Goal: Transaction & Acquisition: Purchase product/service

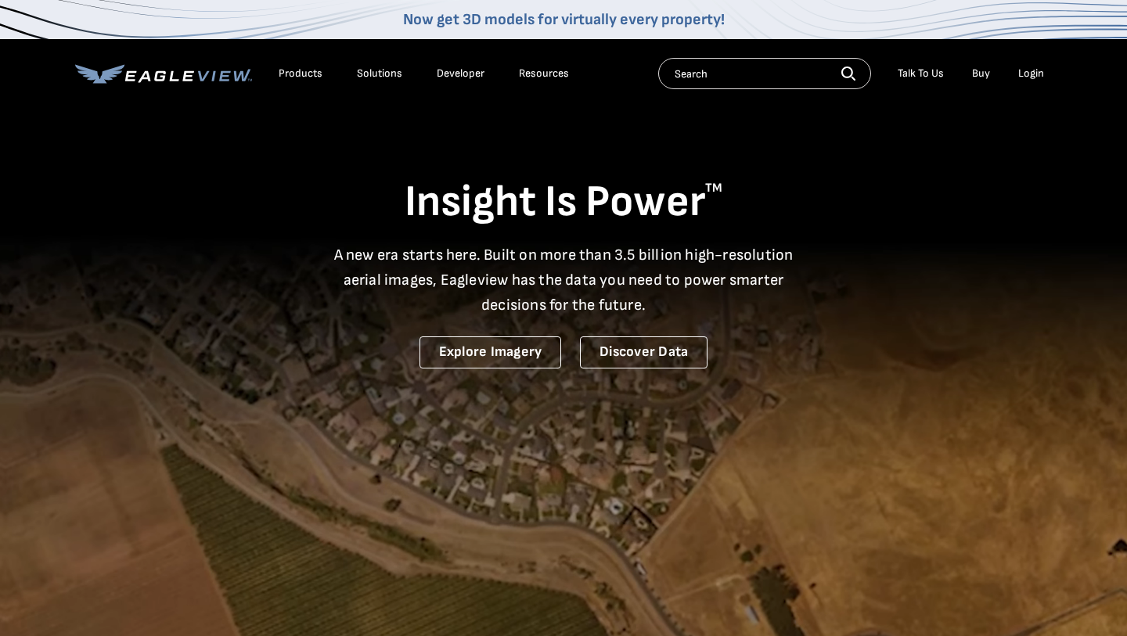
click at [1031, 74] on div "Login" at bounding box center [1031, 74] width 26 height 14
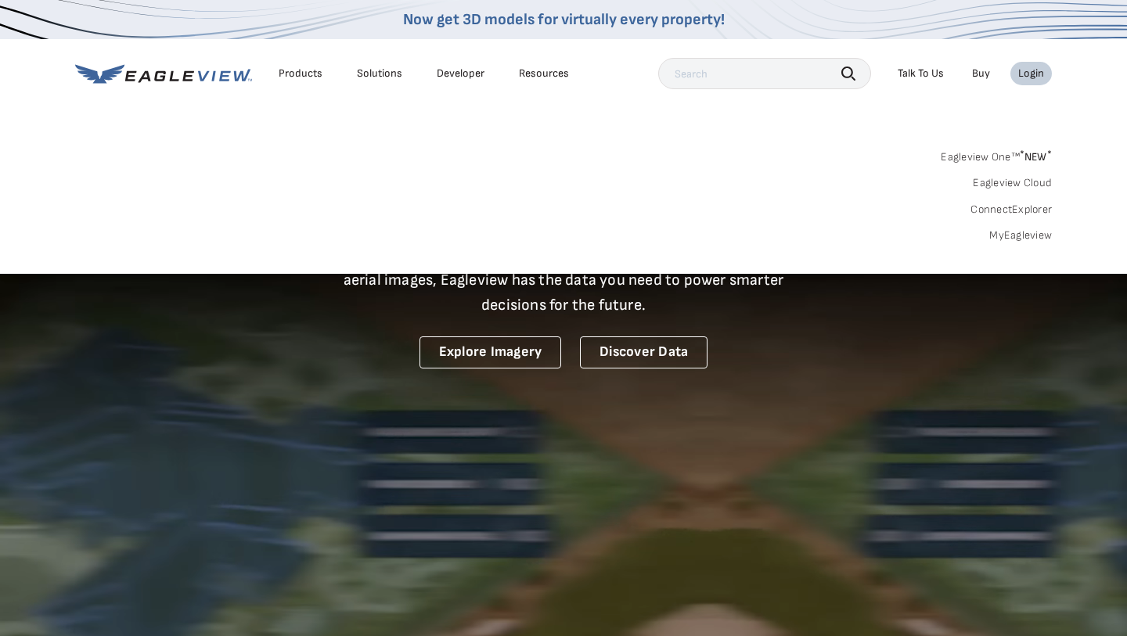
click at [1031, 74] on div "Login" at bounding box center [1031, 74] width 26 height 14
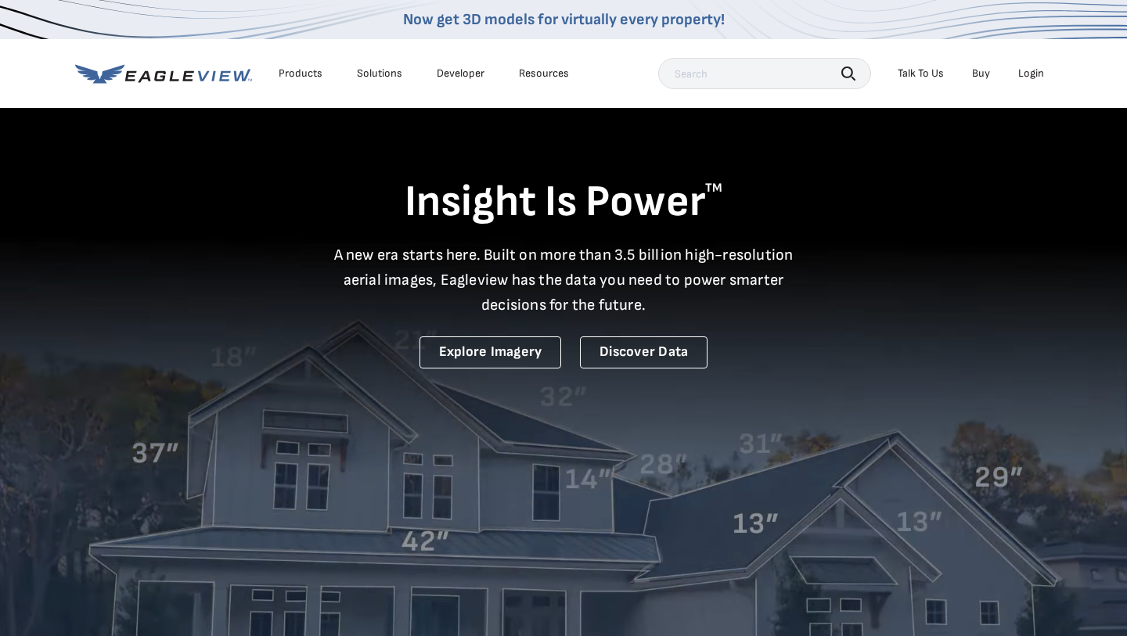
click at [1031, 74] on div "Login" at bounding box center [1031, 74] width 26 height 14
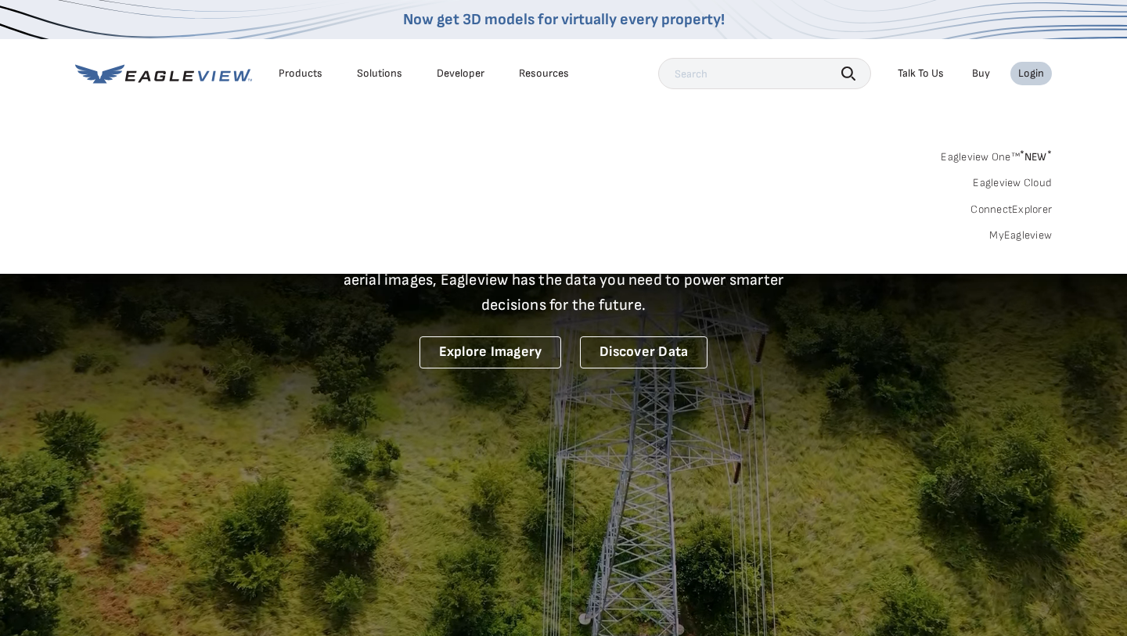
click at [1017, 234] on link "MyEagleview" at bounding box center [1020, 236] width 63 height 14
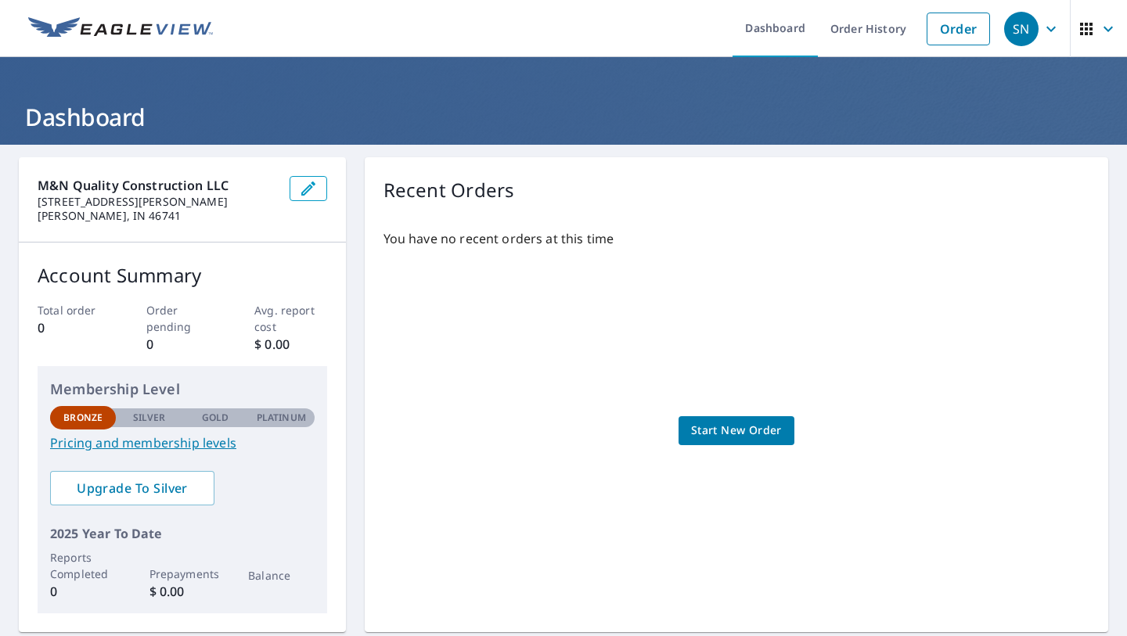
click at [759, 433] on span "Start New Order" at bounding box center [736, 431] width 91 height 20
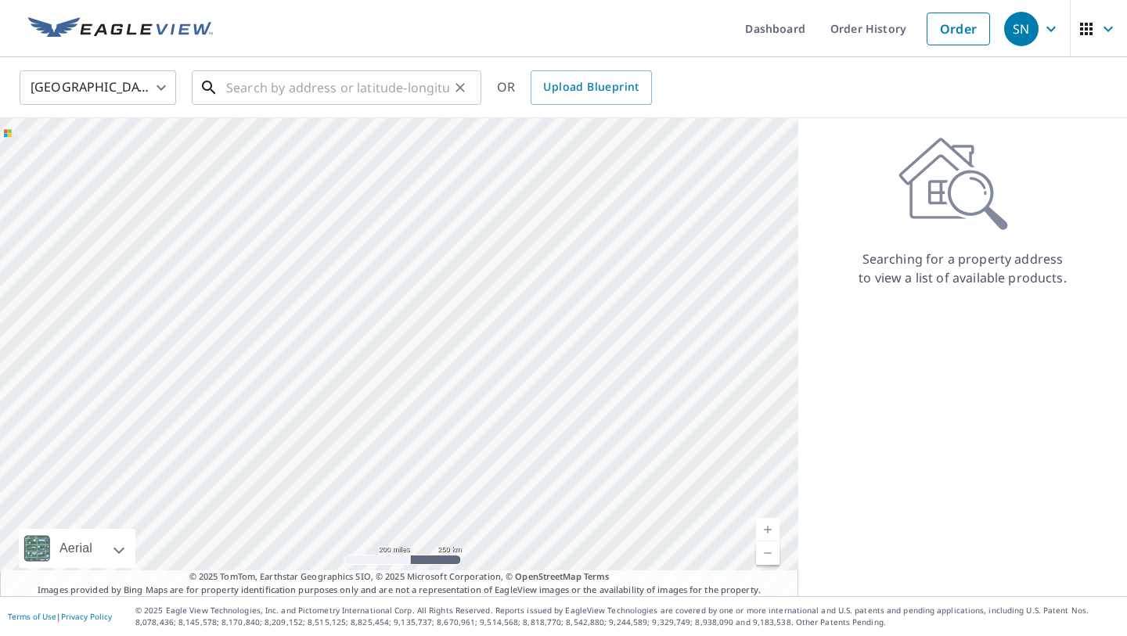
click at [391, 87] on input "text" at bounding box center [337, 88] width 223 height 44
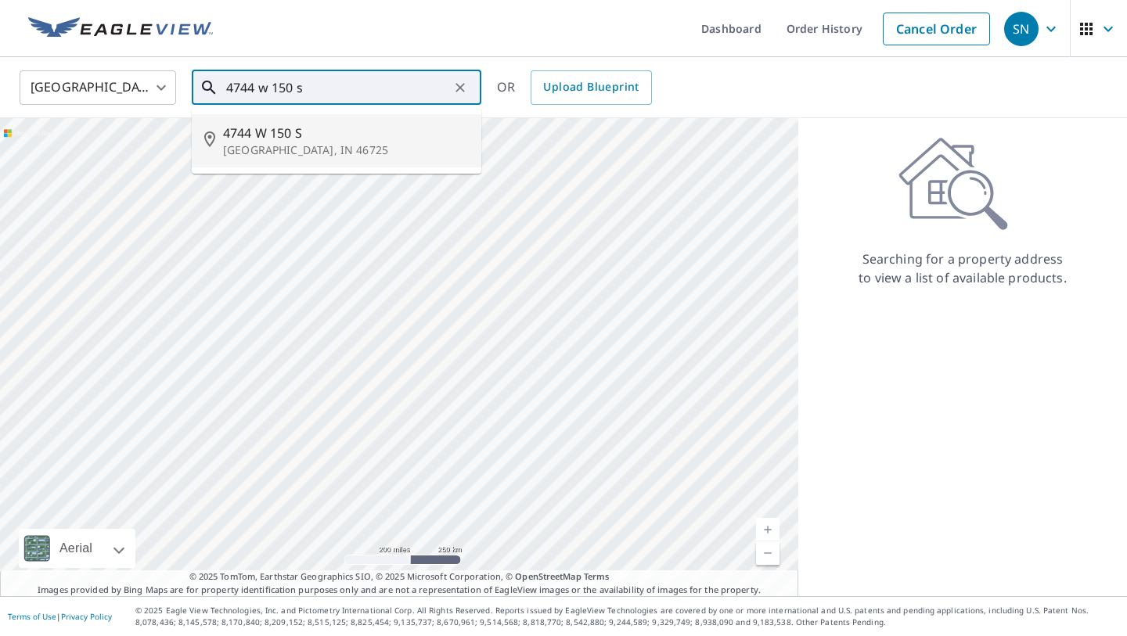
click at [350, 149] on p "Columbia City, IN 46725" at bounding box center [346, 150] width 246 height 16
type input "4744 W 150 S Columbia City, IN 46725"
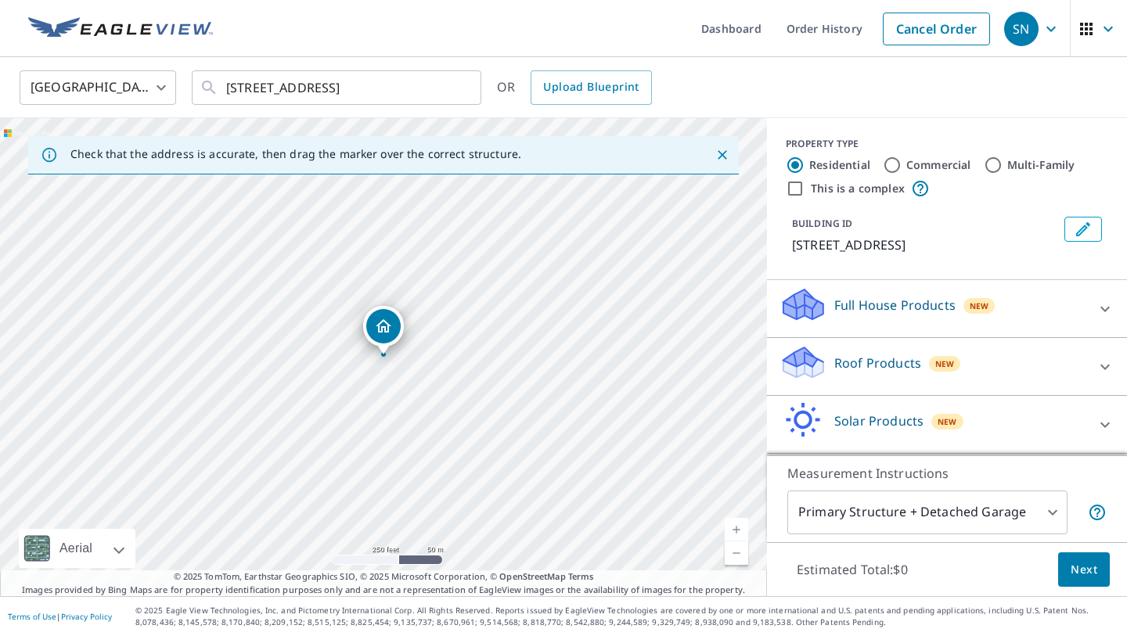
click at [1086, 367] on div "Roof Products New" at bounding box center [933, 366] width 307 height 45
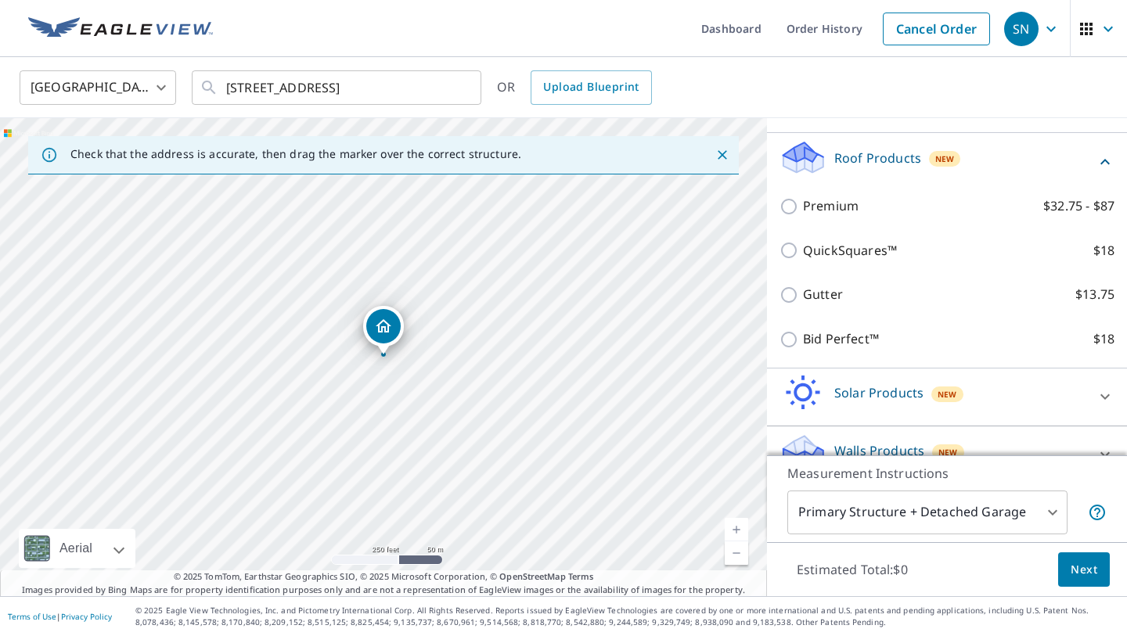
scroll to position [236, 0]
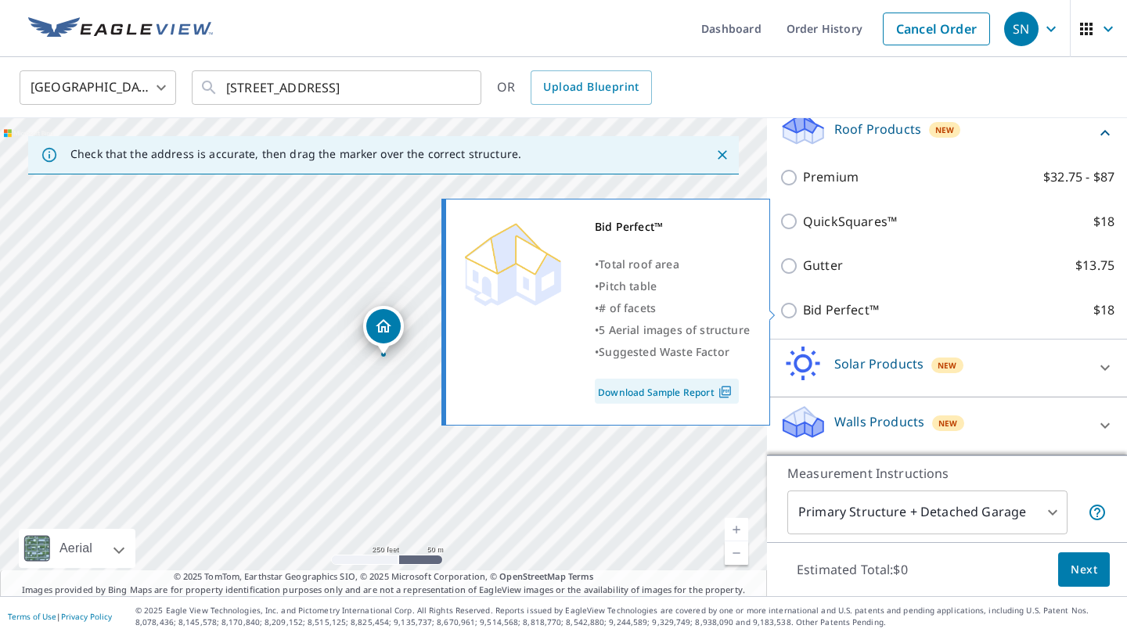
click at [791, 309] on input "Bid Perfect™ $18" at bounding box center [791, 310] width 23 height 19
checkbox input "true"
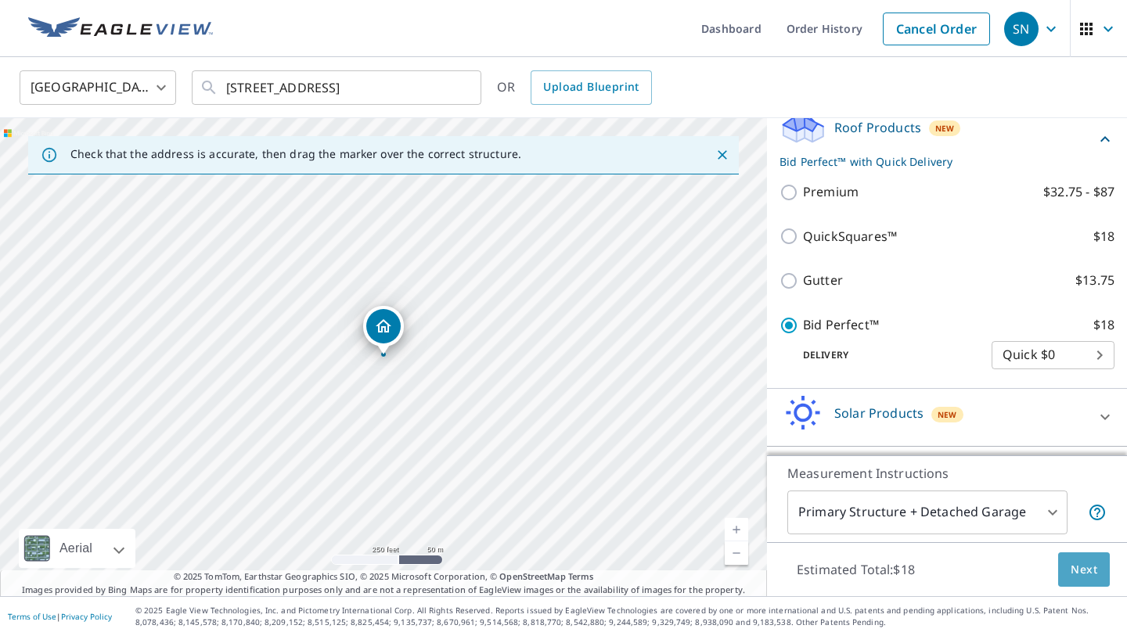
click at [1081, 569] on span "Next" at bounding box center [1084, 571] width 27 height 20
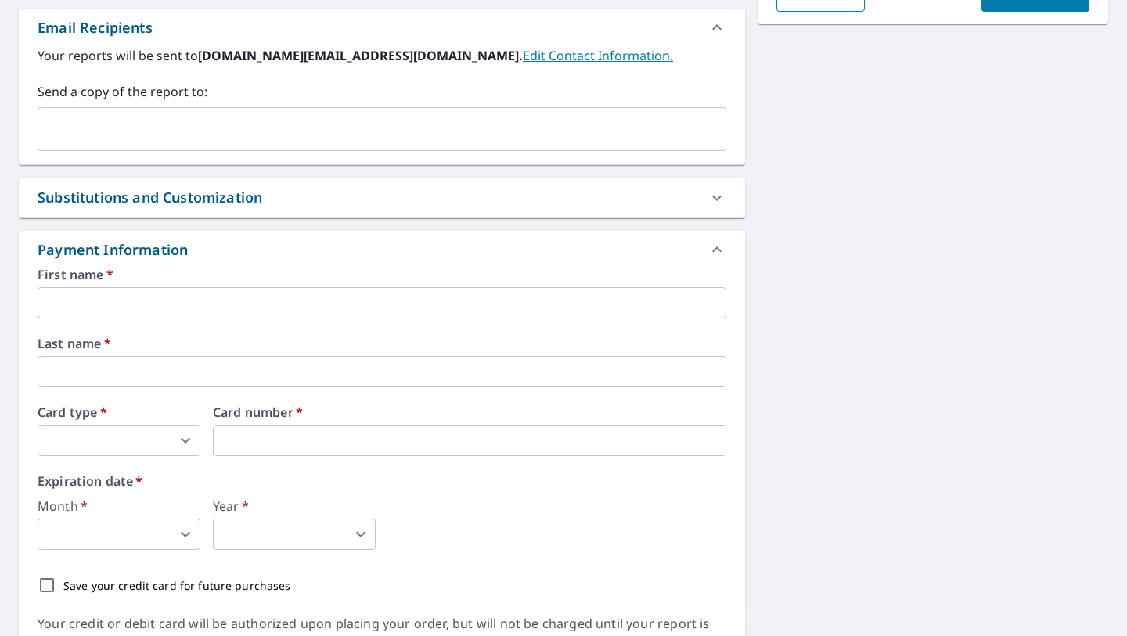
scroll to position [478, 0]
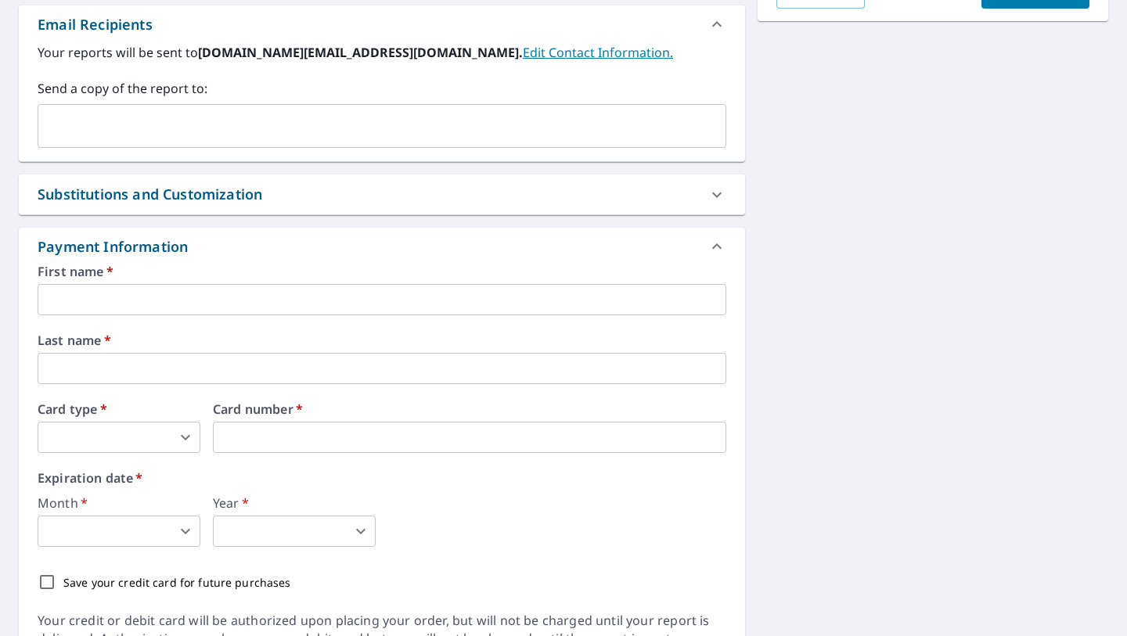
click at [560, 308] on input "text" at bounding box center [382, 299] width 689 height 31
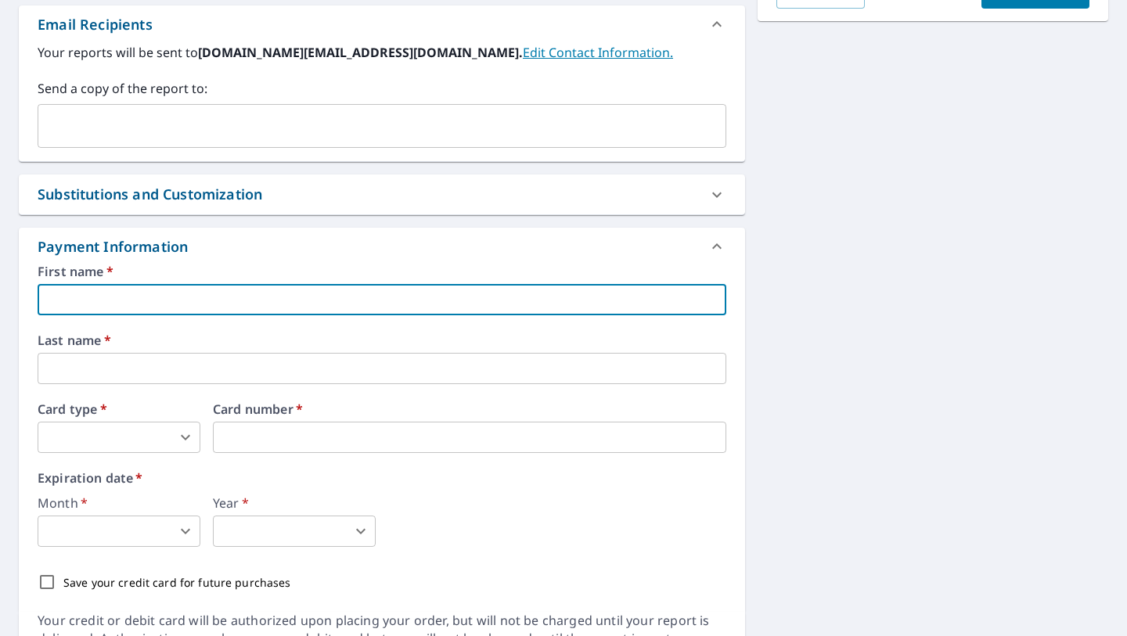
type input "Scott"
click at [183, 365] on input "text" at bounding box center [382, 368] width 689 height 31
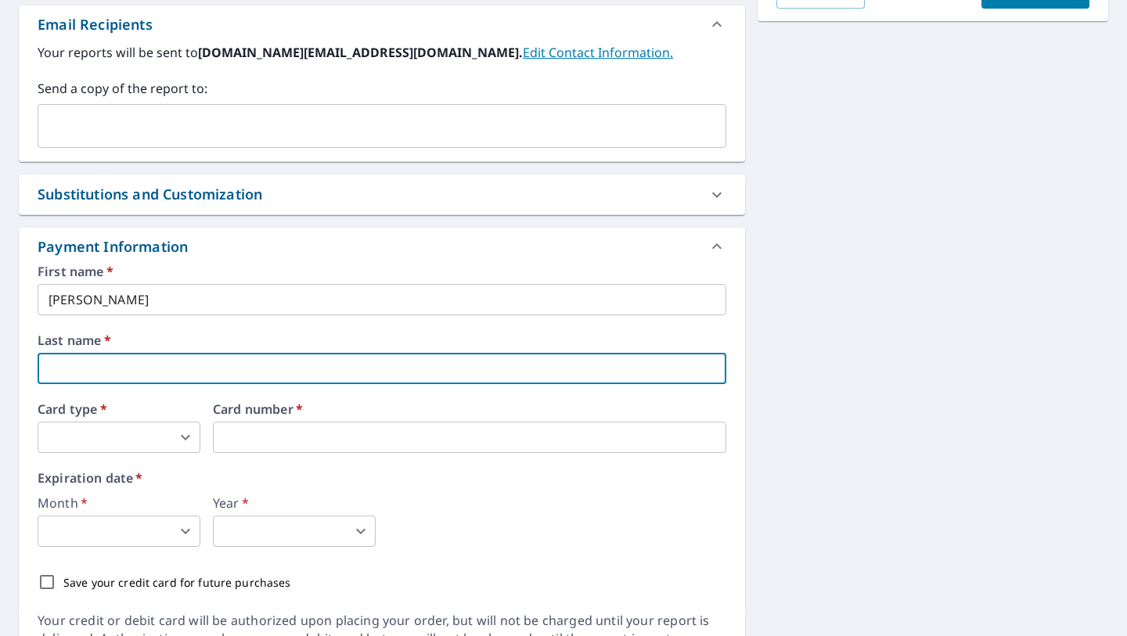
type input "Nadeau"
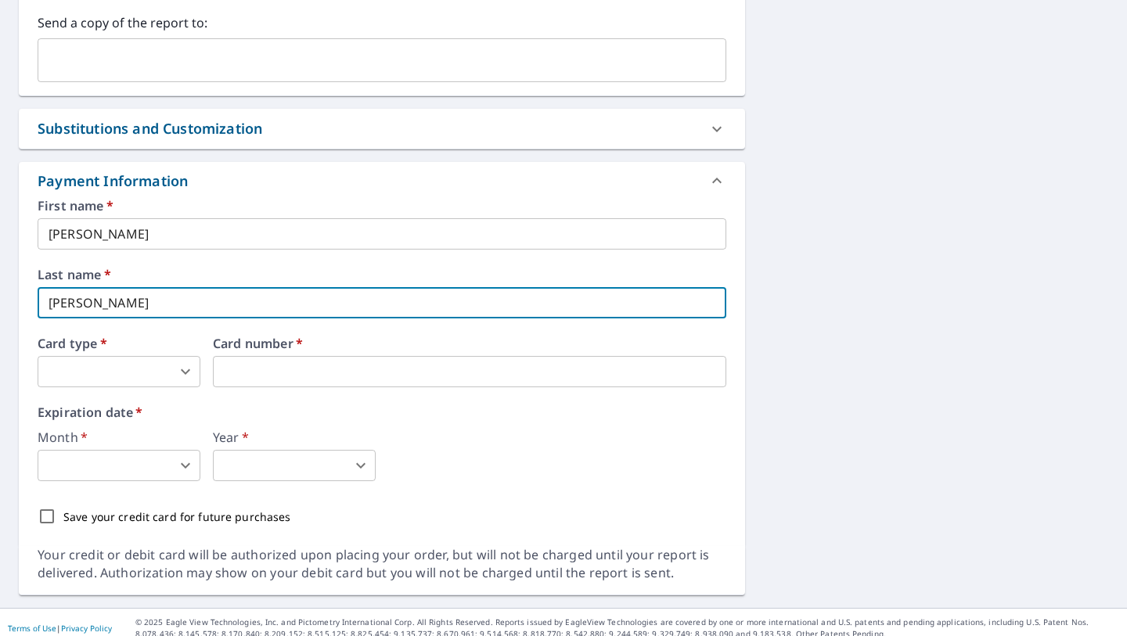
scroll to position [556, 0]
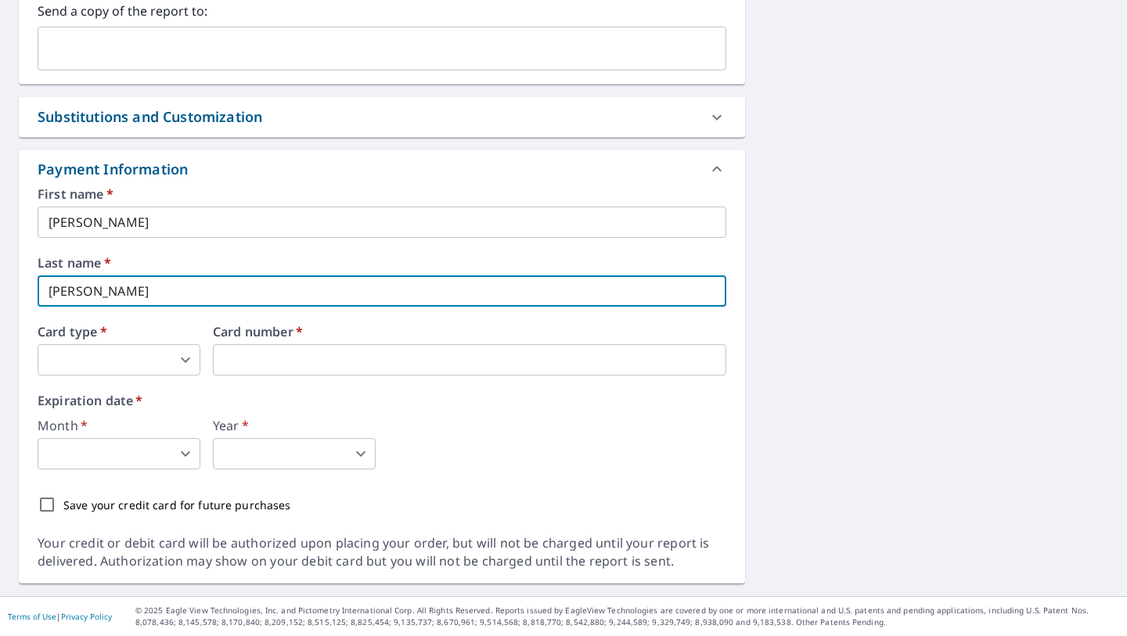
click at [191, 355] on body "SN SN Dashboard Order History Cancel Order SN Dashboard / Finalize Order Finali…" at bounding box center [563, 318] width 1127 height 636
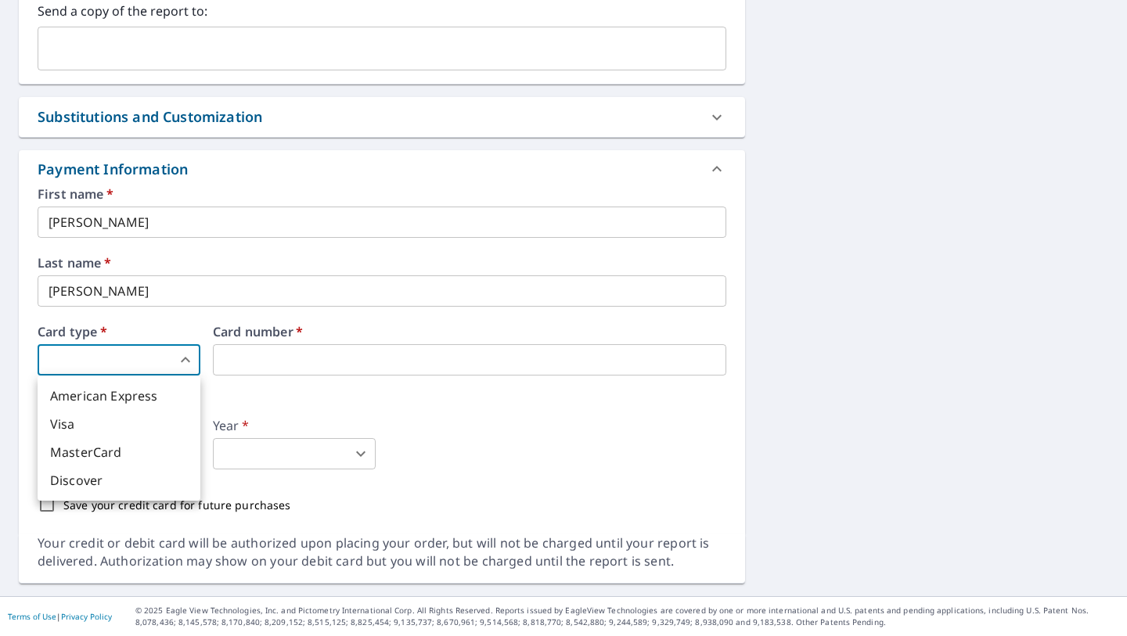
click at [154, 449] on li "MasterCard" at bounding box center [119, 452] width 163 height 28
type input "3"
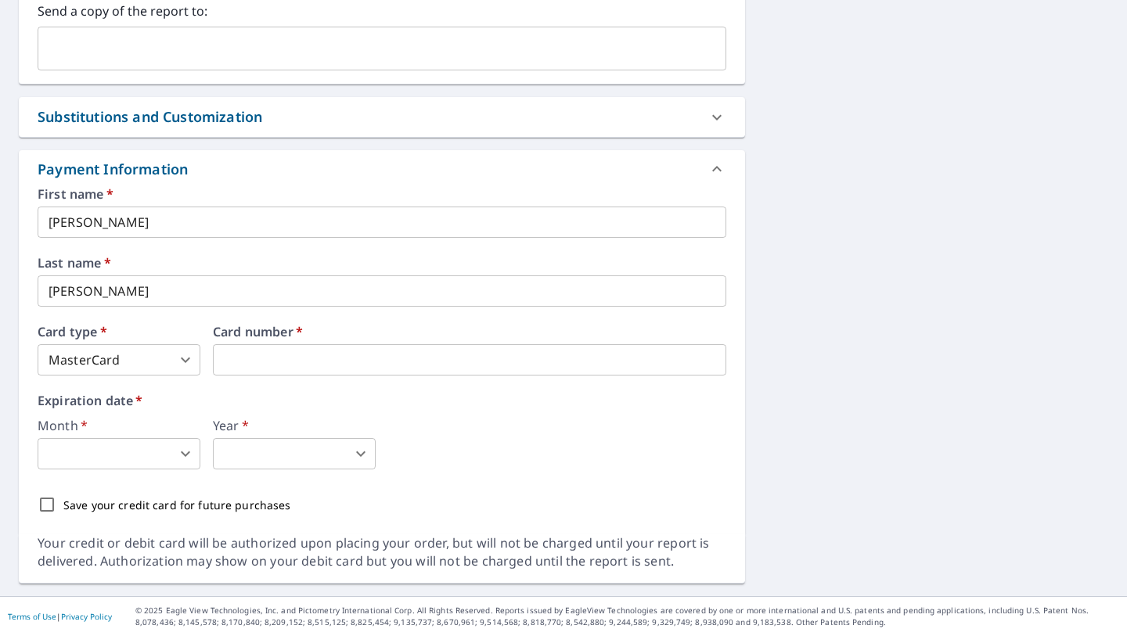
click at [184, 458] on body "SN SN Dashboard Order History Cancel Order SN Dashboard / Finalize Order Finali…" at bounding box center [563, 318] width 1127 height 636
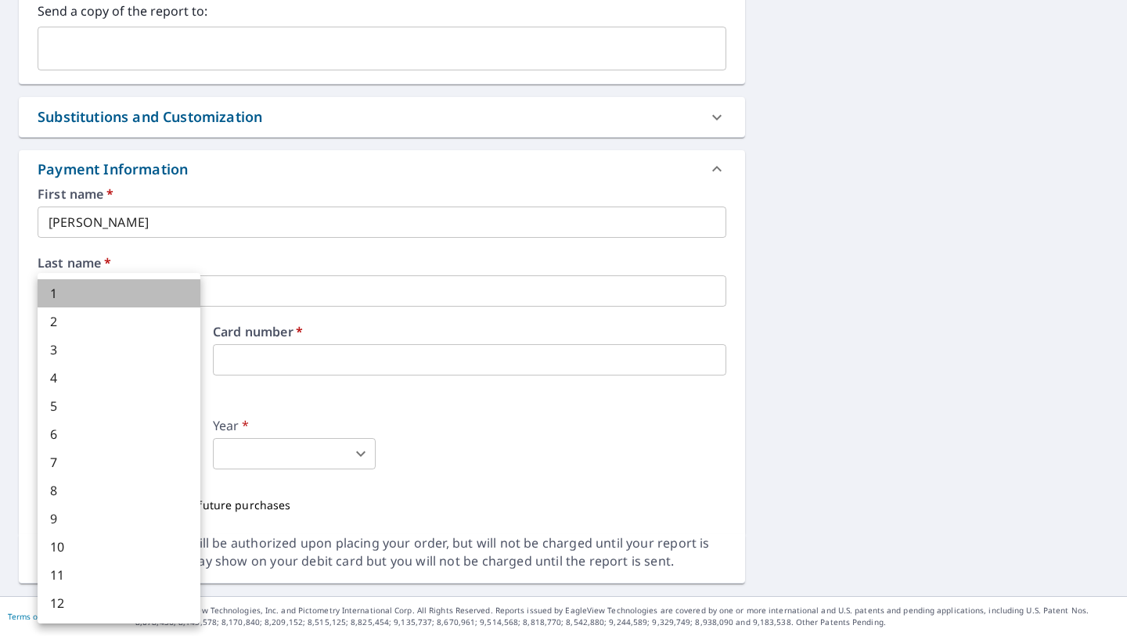
click at [124, 287] on li "1" at bounding box center [119, 293] width 163 height 28
type input "1"
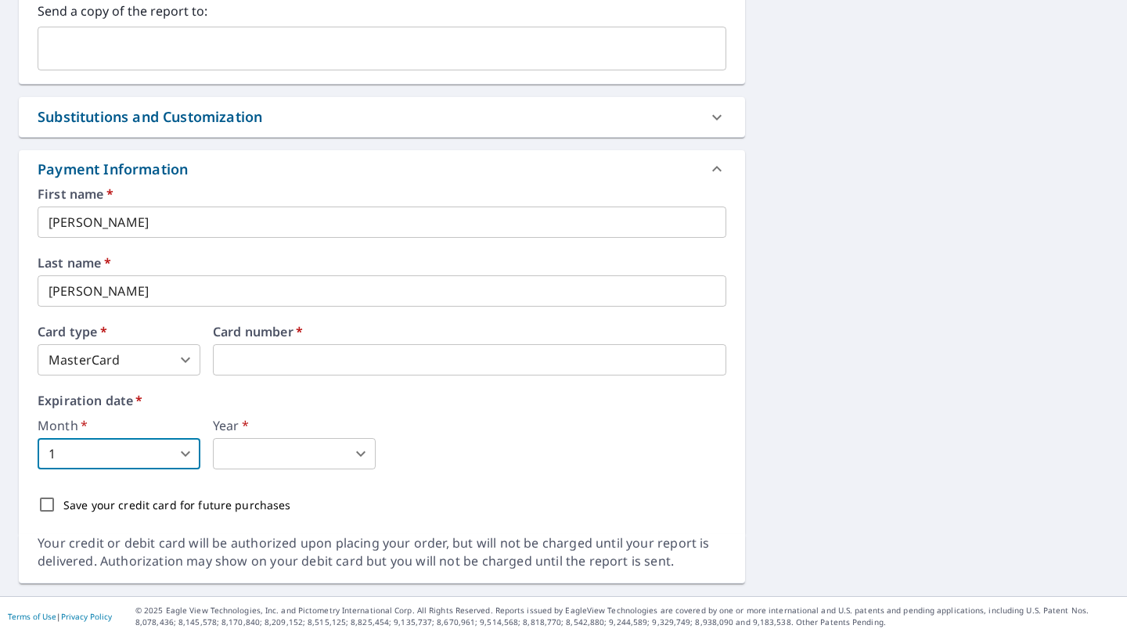
click at [359, 455] on body "SN SN Dashboard Order History Cancel Order SN Dashboard / Finalize Order Finali…" at bounding box center [563, 318] width 1127 height 636
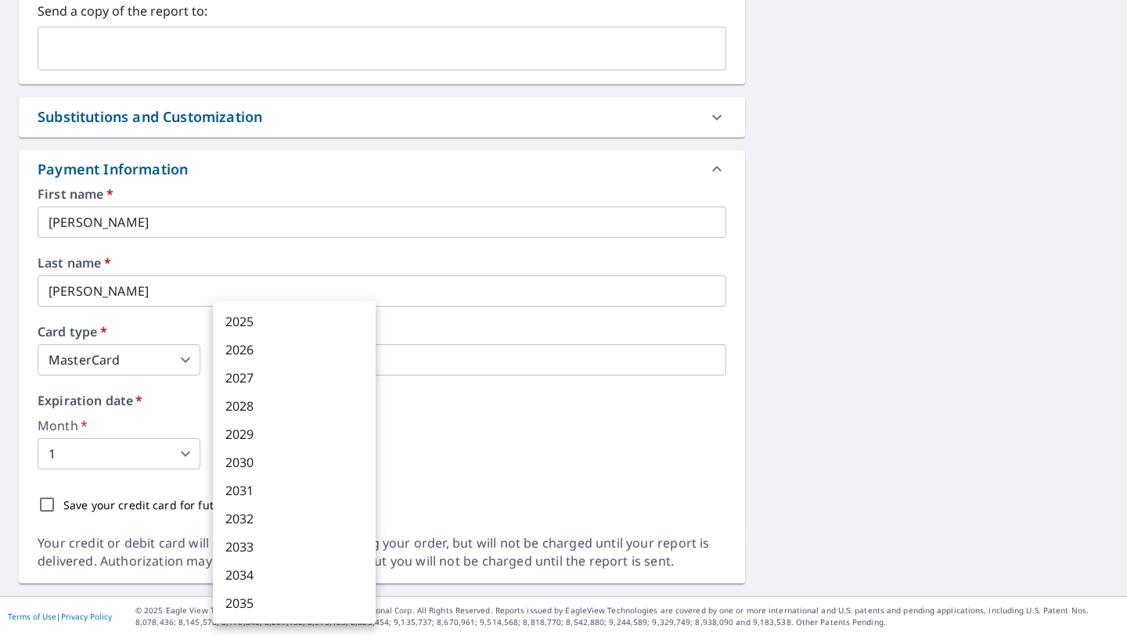
click at [339, 464] on li "2030" at bounding box center [294, 463] width 163 height 28
type input "2030"
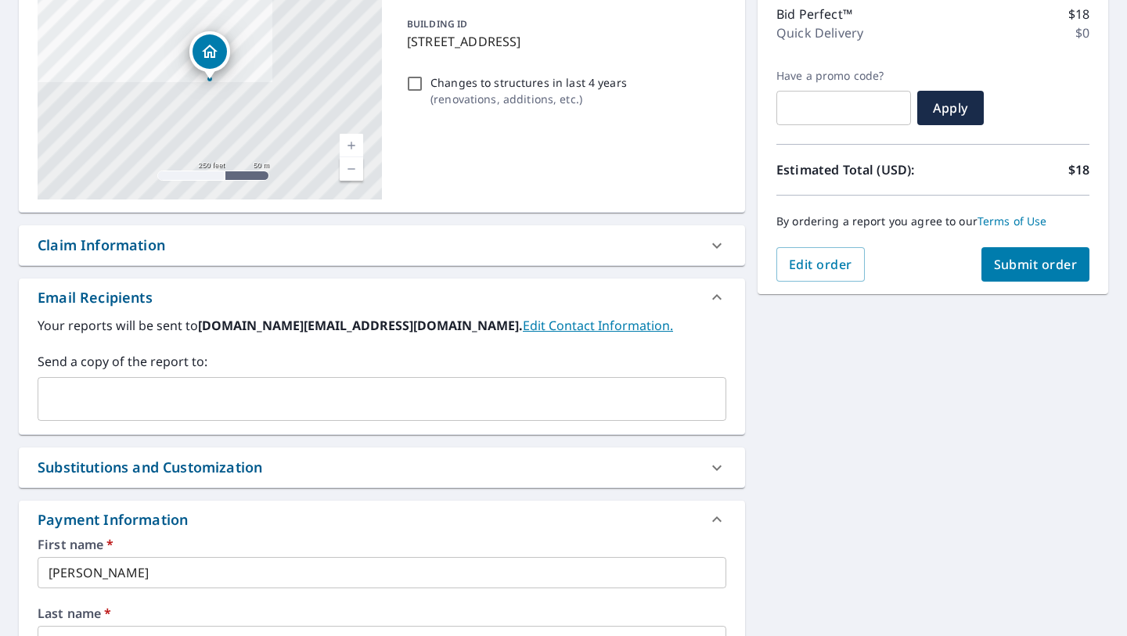
scroll to position [166, 0]
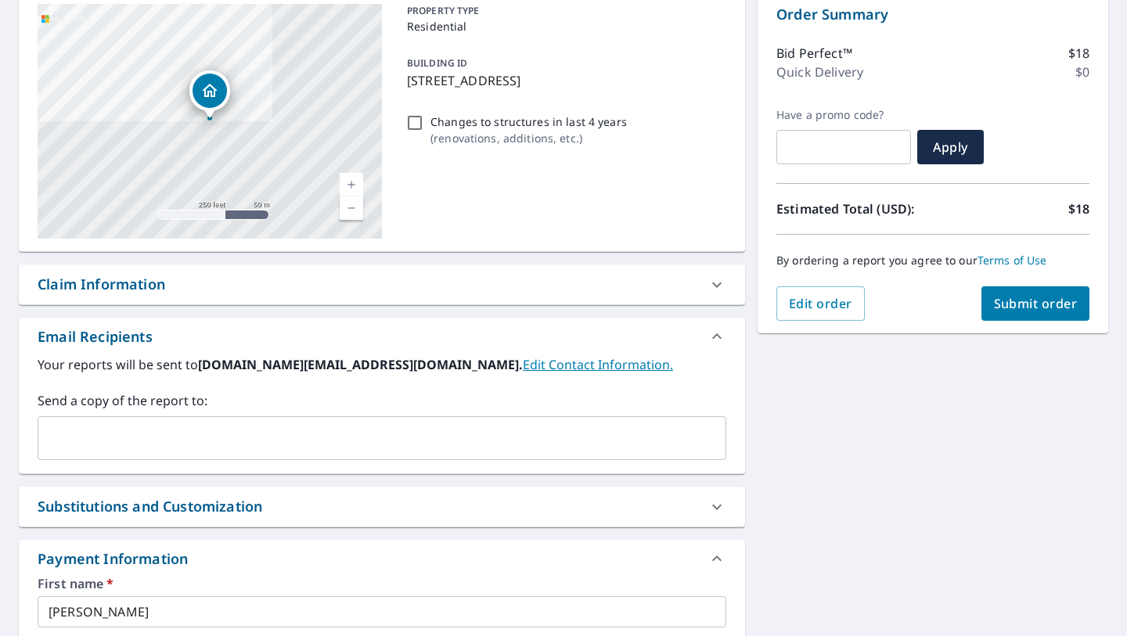
click at [1044, 300] on span "Submit order" at bounding box center [1036, 303] width 84 height 17
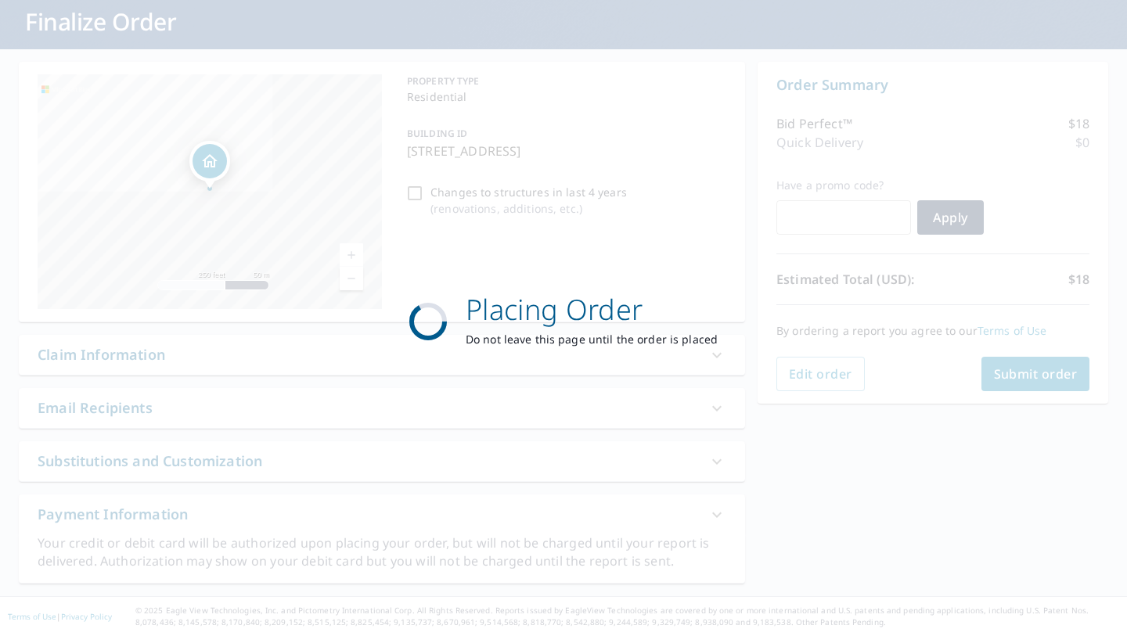
scroll to position [96, 0]
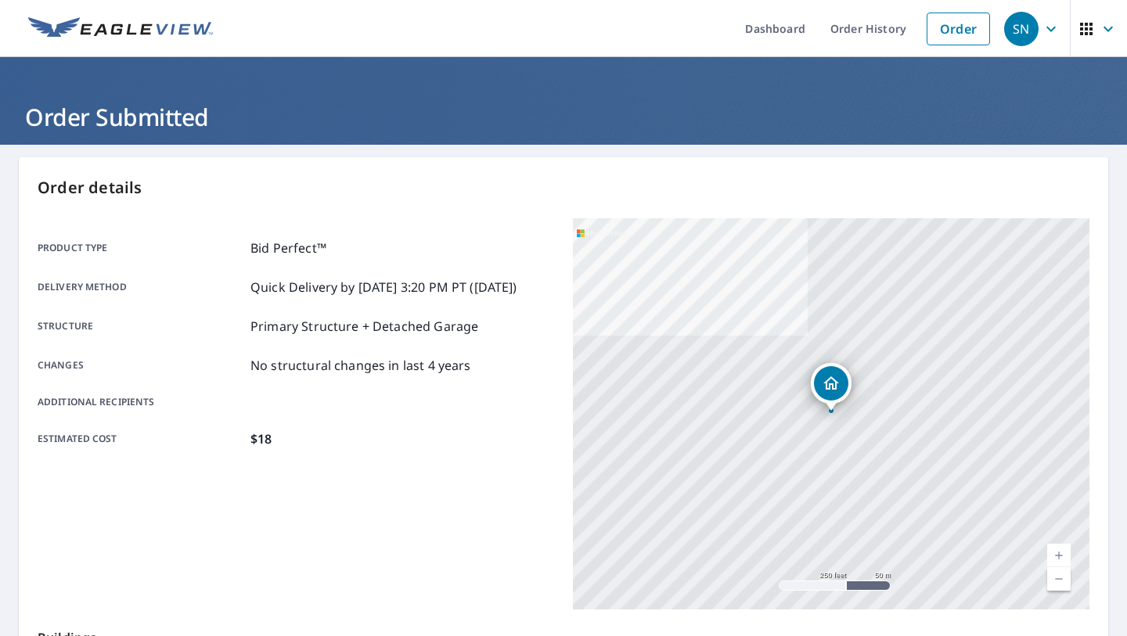
scroll to position [284, 0]
